Goal: Transaction & Acquisition: Purchase product/service

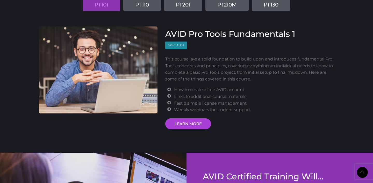
scroll to position [662, 0]
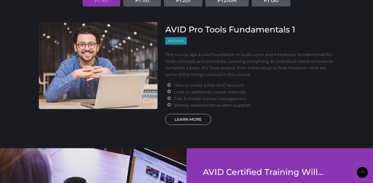
click at [177, 122] on link "LEARN MORE" at bounding box center [188, 119] width 46 height 11
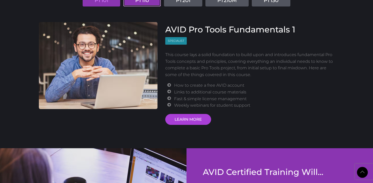
click at [136, 2] on link "PT110" at bounding box center [142, 0] width 38 height 12
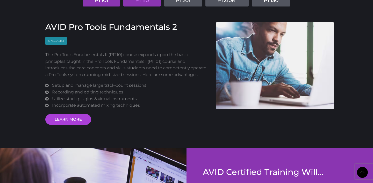
click at [106, 3] on link "PT101" at bounding box center [102, 0] width 38 height 12
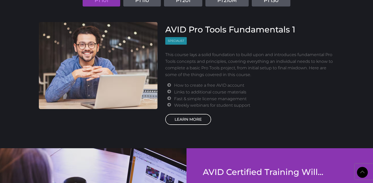
click at [184, 123] on link "LEARN MORE" at bounding box center [188, 119] width 46 height 11
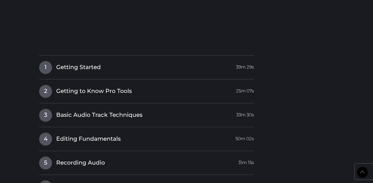
scroll to position [537, 0]
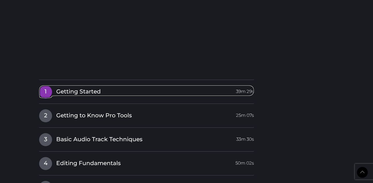
click at [125, 93] on link "1 Getting Started 39m 29s" at bounding box center [146, 90] width 215 height 11
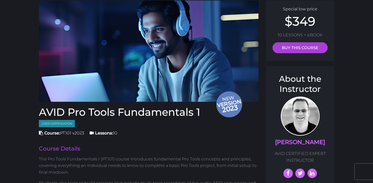
scroll to position [0, 0]
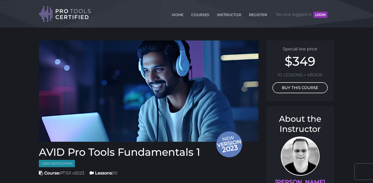
click at [291, 89] on link "BUY THIS COURSE" at bounding box center [299, 87] width 55 height 11
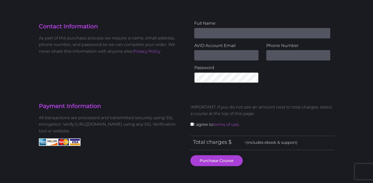
scroll to position [141, 0]
click at [202, 34] on input "Name" at bounding box center [262, 33] width 136 height 10
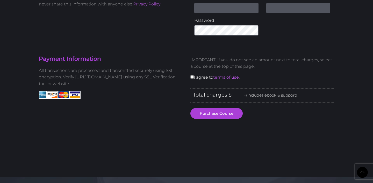
scroll to position [188, 0]
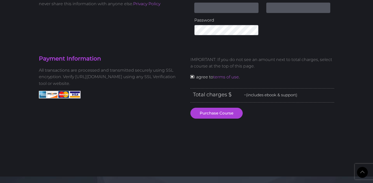
click at [193, 76] on input "checkbox" at bounding box center [191, 76] width 3 height 3
checkbox input "true"
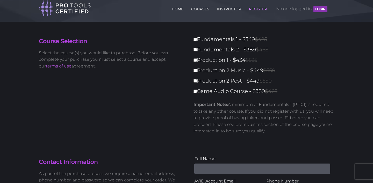
scroll to position [1, 0]
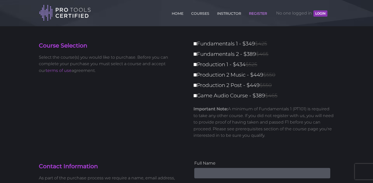
click at [194, 47] on label "Fundamentals 1 - $349 $425" at bounding box center [265, 43] width 144 height 9
click at [194, 45] on input "Fundamentals 1 - $349 $425" at bounding box center [194, 43] width 3 height 3
checkbox input "true"
type input "349"
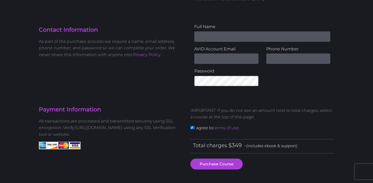
scroll to position [137, 0]
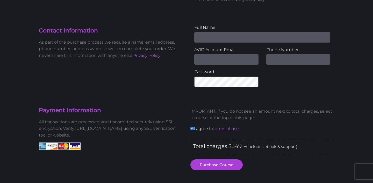
click at [215, 41] on input "Name" at bounding box center [262, 37] width 136 height 10
type input "Jose Gabriel Nacul Mora"
click at [207, 62] on input "Email Address" at bounding box center [226, 59] width 64 height 10
type input "jnaculmora@berklee.edu"
click at [277, 58] on input "text" at bounding box center [298, 59] width 64 height 10
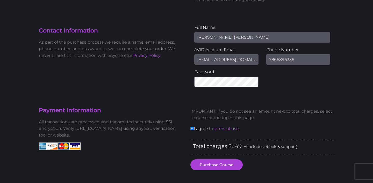
type input "7866896336"
click at [212, 166] on button "Purchase Course" at bounding box center [216, 164] width 52 height 11
click at [218, 58] on input "jnaculmora@berklee.edu" at bounding box center [226, 59] width 64 height 10
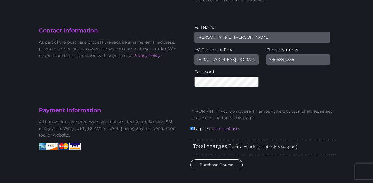
type input "[EMAIL_ADDRESS][DOMAIN_NAME]"
click at [221, 168] on button "Purchase Course" at bounding box center [216, 164] width 52 height 11
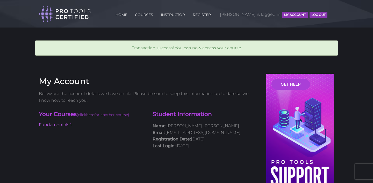
click at [210, 64] on div at bounding box center [186, 67] width 303 height 13
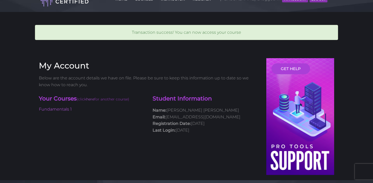
scroll to position [17, 0]
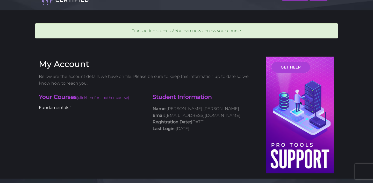
click at [64, 107] on link "Fundamentals 1" at bounding box center [55, 107] width 33 height 5
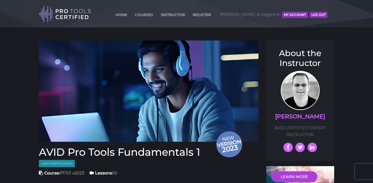
scroll to position [4, 0]
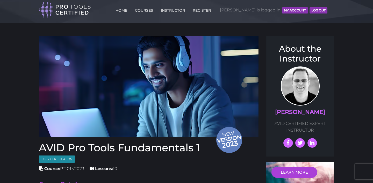
click at [287, 10] on button "MY ACCOUNT" at bounding box center [295, 10] width 26 height 6
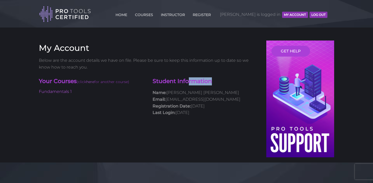
click at [189, 85] on div "Student Information Name: Jose Gabriel Nacul Mora Email: jnaculmora@berklee.edu…" at bounding box center [206, 97] width 114 height 45
click at [181, 83] on h4 "Student Information" at bounding box center [205, 81] width 106 height 8
click at [299, 13] on button "MY ACCOUNT" at bounding box center [295, 15] width 26 height 6
click at [62, 93] on link "Fundamentals 1" at bounding box center [55, 91] width 33 height 5
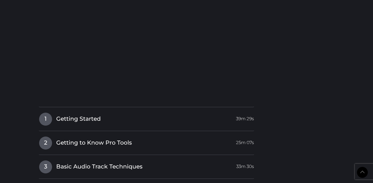
scroll to position [478, 0]
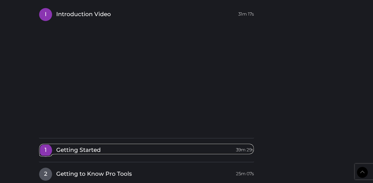
click at [105, 152] on link "1 Getting Started 39m 29s" at bounding box center [146, 148] width 215 height 11
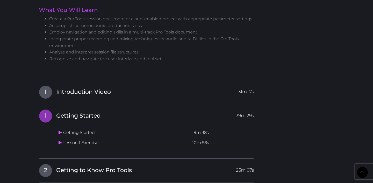
scroll to position [399, 0]
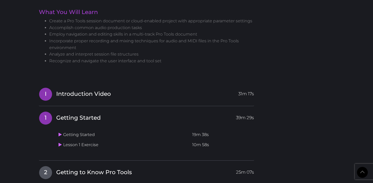
click at [92, 91] on span "Introduction Video" at bounding box center [83, 94] width 55 height 8
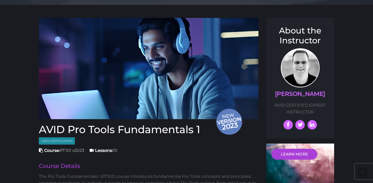
scroll to position [0, 0]
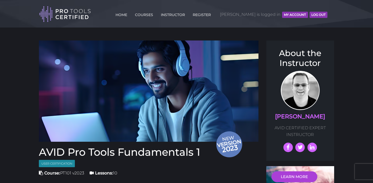
click at [297, 15] on button "MY ACCOUNT" at bounding box center [295, 15] width 26 height 6
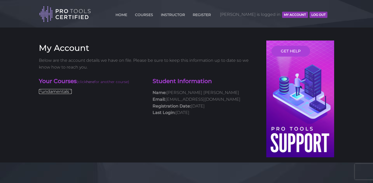
click at [61, 93] on link "Fundamentals 1" at bounding box center [55, 91] width 33 height 5
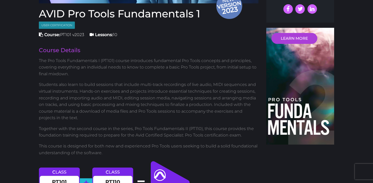
scroll to position [147, 0]
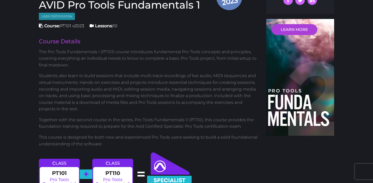
click at [70, 27] on span "Course: PT101 v2023" at bounding box center [61, 25] width 45 height 5
click at [49, 27] on strong "Course:" at bounding box center [52, 25] width 16 height 5
click at [55, 17] on span "User Certification" at bounding box center [57, 17] width 36 height 8
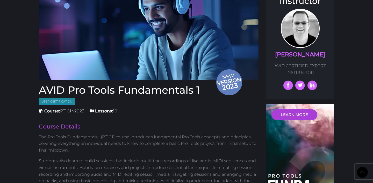
scroll to position [0, 0]
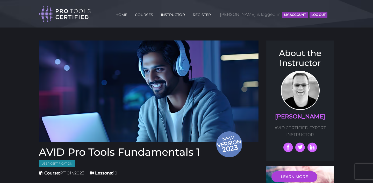
click at [186, 15] on link "INSTRUCTOR" at bounding box center [172, 14] width 27 height 8
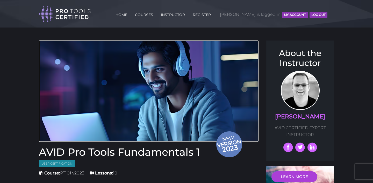
click at [201, 94] on img at bounding box center [149, 90] width 220 height 101
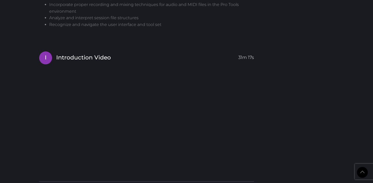
scroll to position [448, 0]
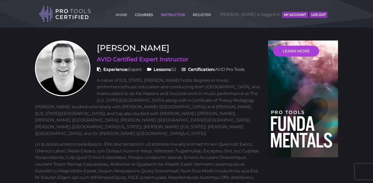
click at [154, 14] on link "COURSES" at bounding box center [144, 14] width 21 height 8
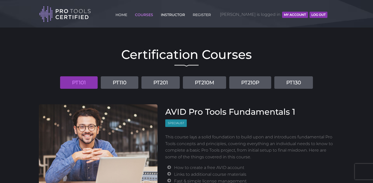
click at [186, 18] on link "INSTRUCTOR" at bounding box center [172, 14] width 27 height 8
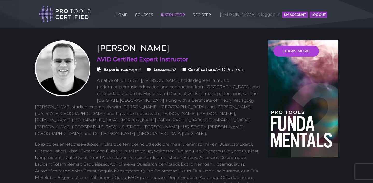
click at [215, 70] on strong "Certification:" at bounding box center [201, 69] width 27 height 5
click at [235, 68] on span "Certification: AVID Pro Tools" at bounding box center [212, 69] width 63 height 5
click at [154, 12] on link "COURSES" at bounding box center [144, 14] width 21 height 8
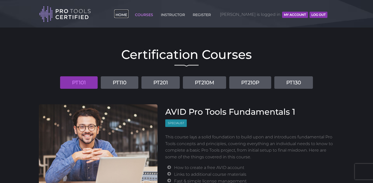
click at [128, 15] on link "HOME" at bounding box center [121, 14] width 14 height 8
